Goal: Transaction & Acquisition: Download file/media

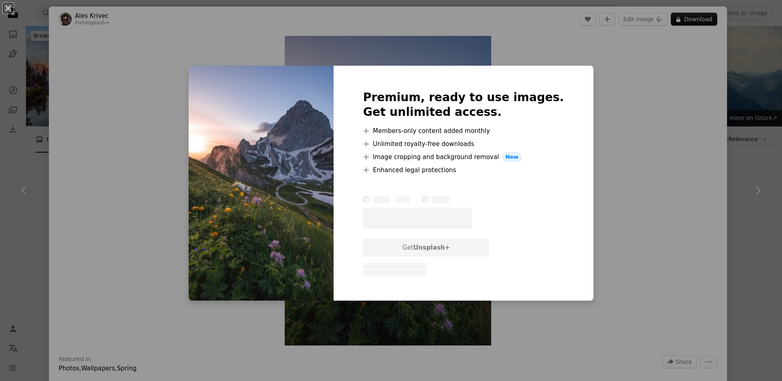
scroll to position [323, 0]
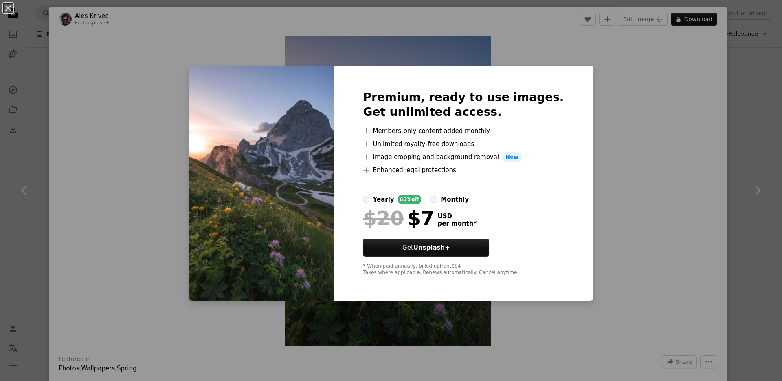
click at [640, 95] on div "An X shape Premium, ready to use images. Get unlimited access. A plus sign Memb…" at bounding box center [391, 190] width 782 height 381
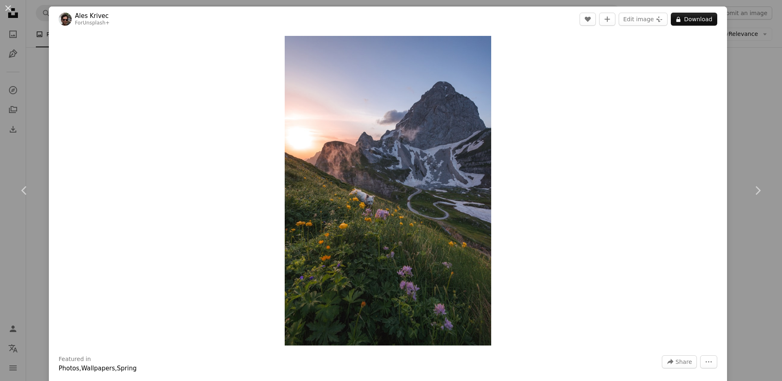
click at [750, 80] on div "An X shape Chevron left Chevron right Ales Krivec For Unsplash+ A heart A plus …" at bounding box center [391, 190] width 782 height 381
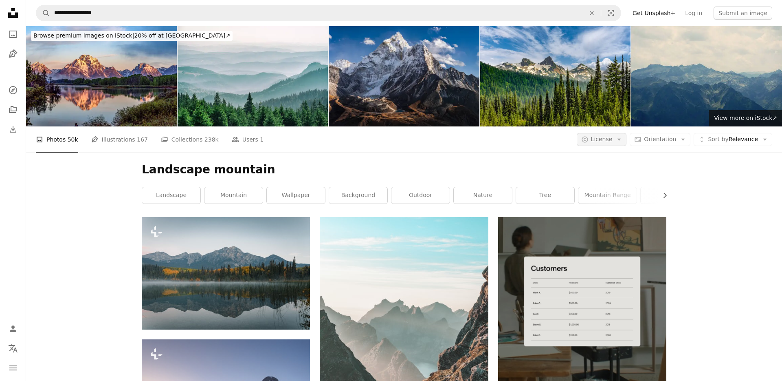
click at [607, 138] on span "License" at bounding box center [602, 139] width 22 height 7
click at [612, 200] on link "Free" at bounding box center [618, 204] width 67 height 15
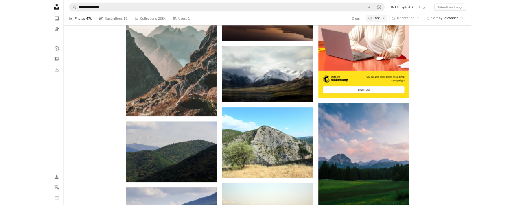
scroll to position [248, 0]
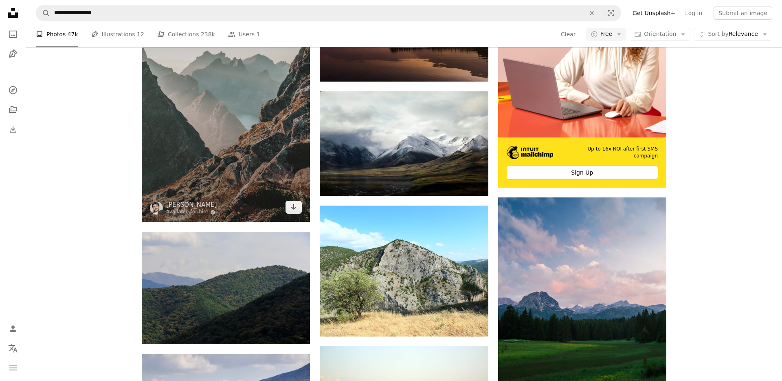
click at [246, 181] on img at bounding box center [226, 95] width 168 height 253
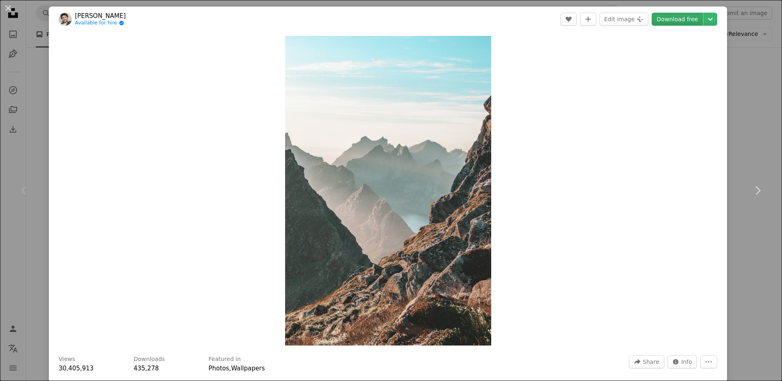
click at [688, 21] on link "Download free" at bounding box center [677, 19] width 51 height 13
